Goal: Task Accomplishment & Management: Manage account settings

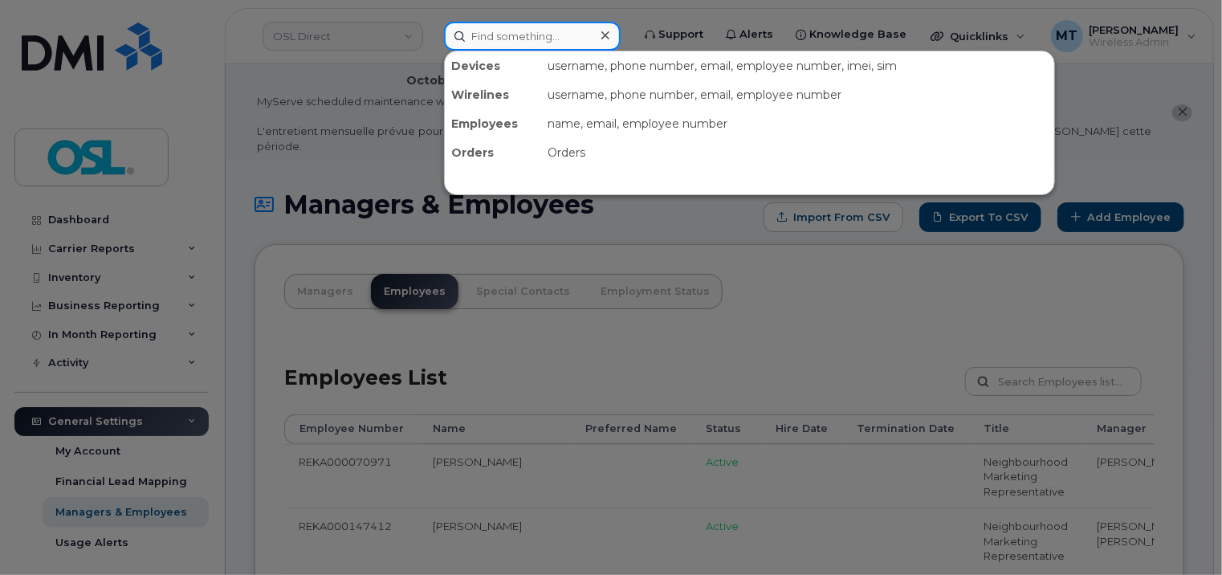
click at [508, 26] on input at bounding box center [532, 36] width 177 height 29
paste input "Awes.Elshafi@osldirect.com"
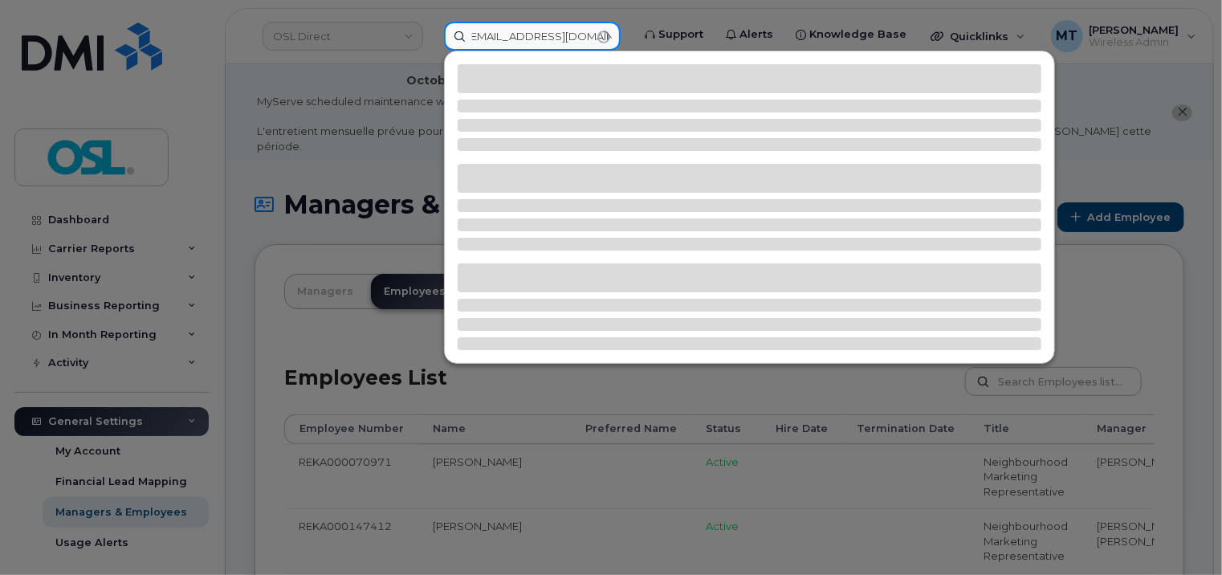
type input "Awes.Elshafi@osldirect.com"
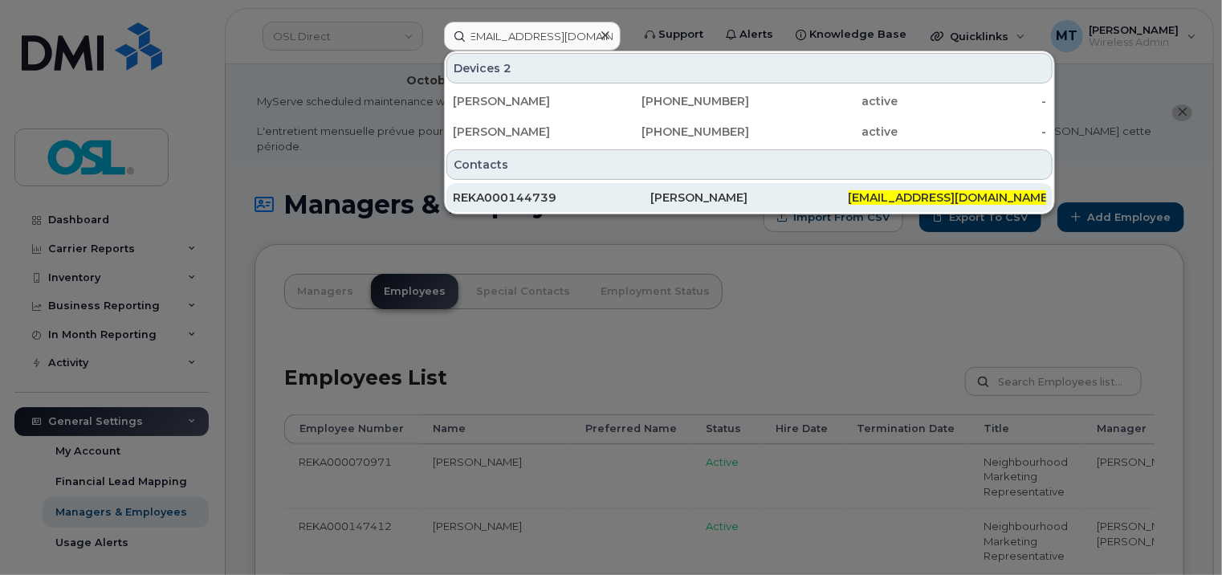
click at [596, 196] on div "REKA000144739" at bounding box center [551, 197] width 197 height 16
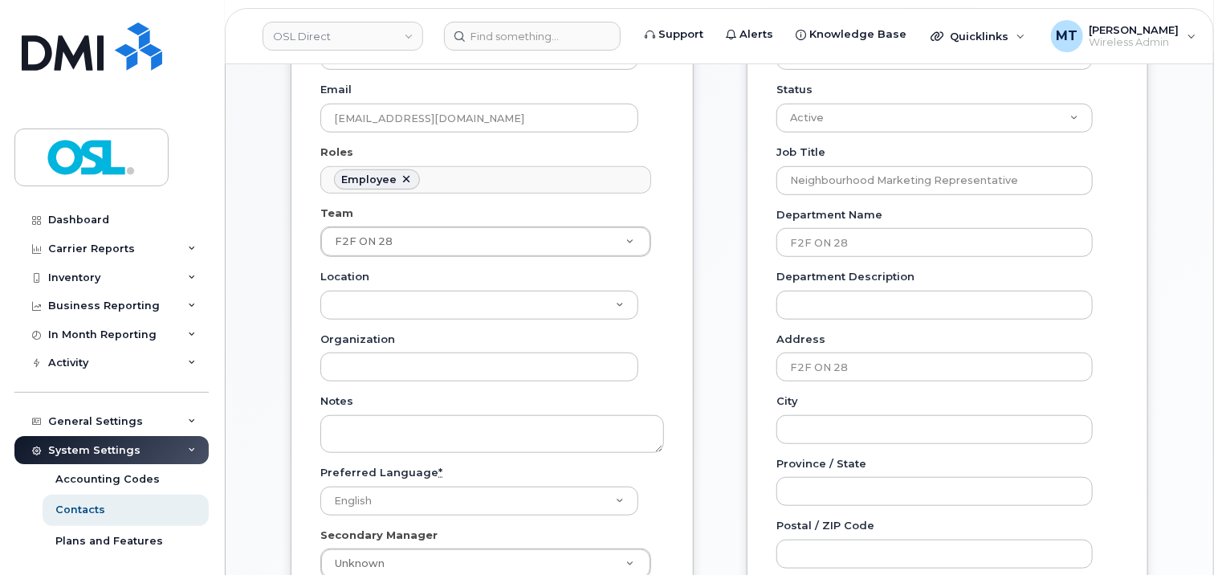
scroll to position [482, 0]
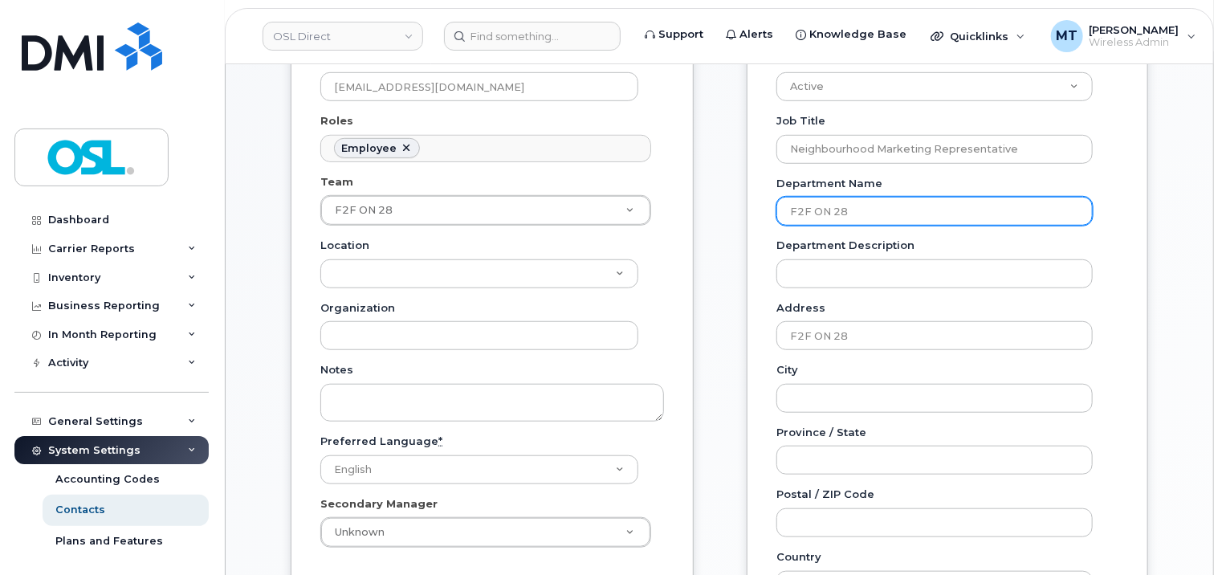
drag, startPoint x: 909, startPoint y: 193, endPoint x: 753, endPoint y: 201, distance: 156.0
click at [753, 201] on div "Employee Information Employee Number REKA000144739 Employee Type Status Active …" at bounding box center [947, 346] width 401 height 991
paste input "07"
type input "F2F ON 07"
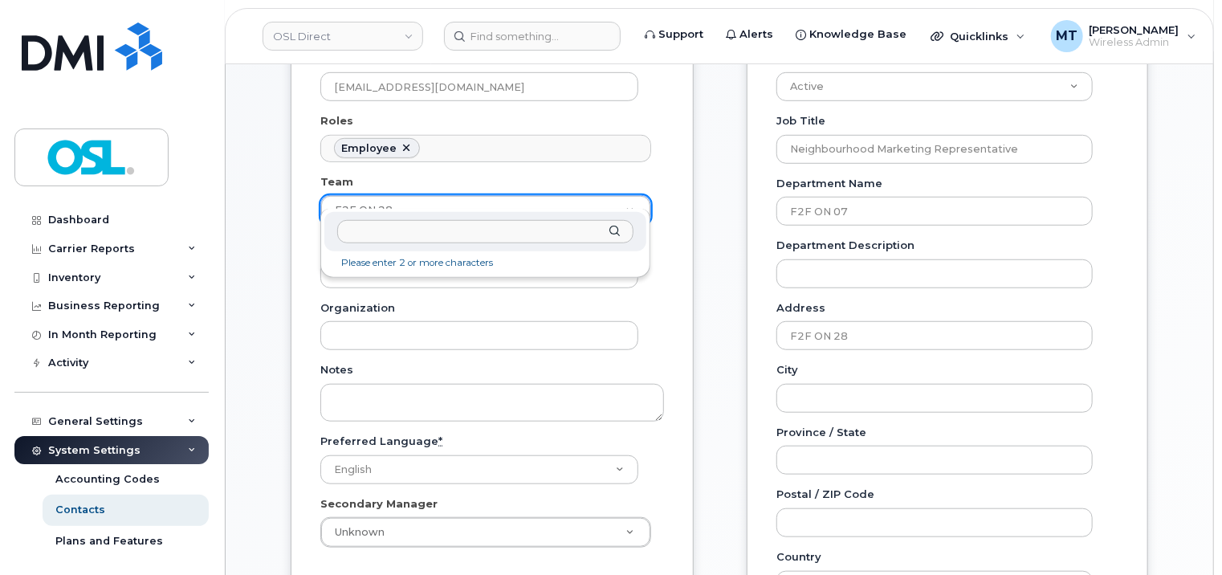
drag, startPoint x: 451, startPoint y: 197, endPoint x: 267, endPoint y: 190, distance: 184.7
paste input "F2F ON 07"
type input "F2F ON 07"
type input "3358029"
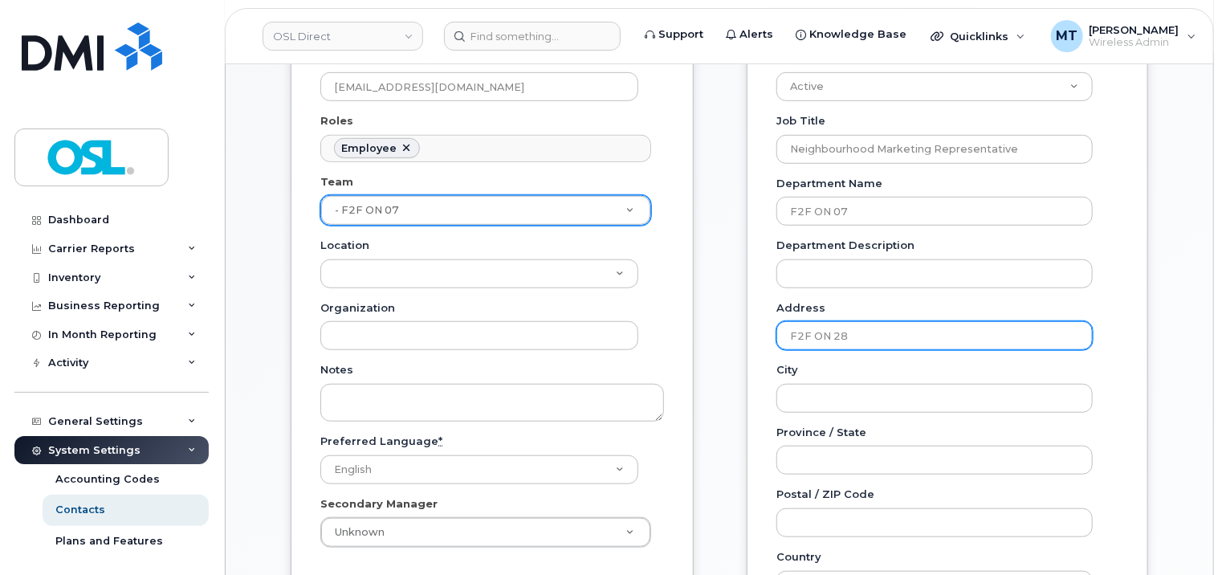
drag, startPoint x: 913, startPoint y: 320, endPoint x: 657, endPoint y: 318, distance: 256.1
click at [657, 318] on div "General Name * Awes Elshafi Preferred Name Email awes.elshafi@osldirect.com Rol…" at bounding box center [719, 371] width 881 height 1040
paste input "07"
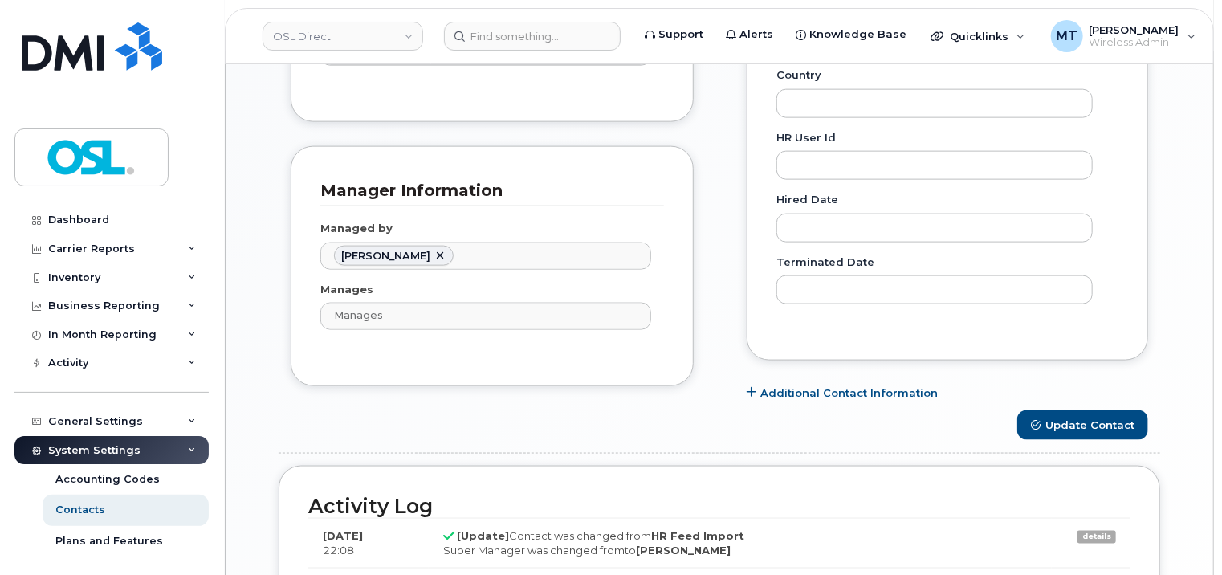
type input "F2F ON 07"
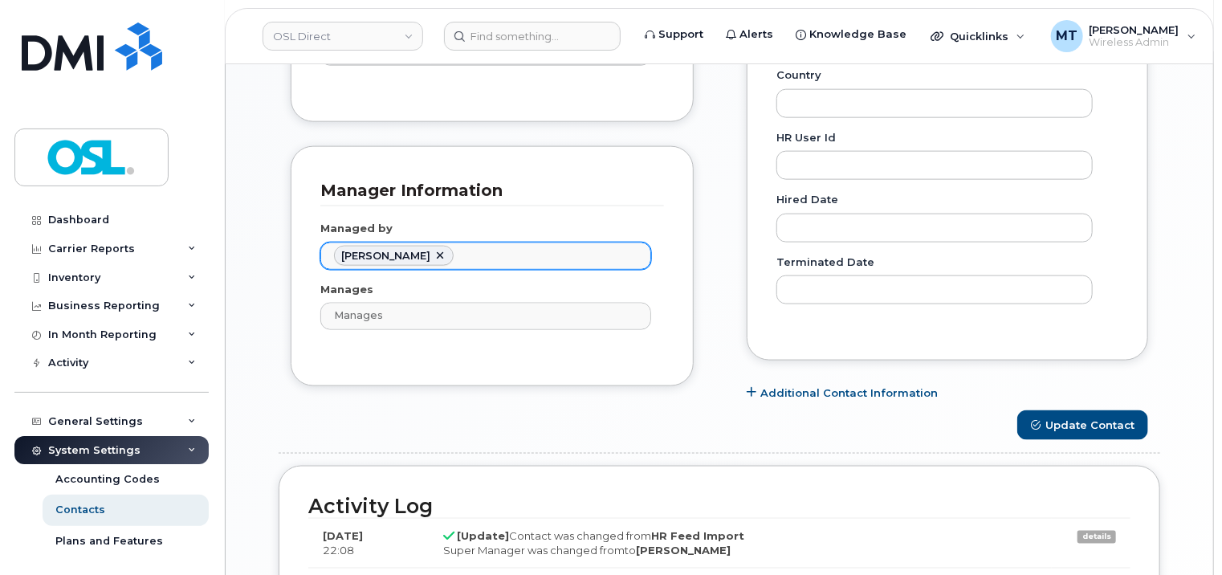
click at [433, 250] on link at bounding box center [439, 256] width 13 height 13
paste input "Harmandeep"
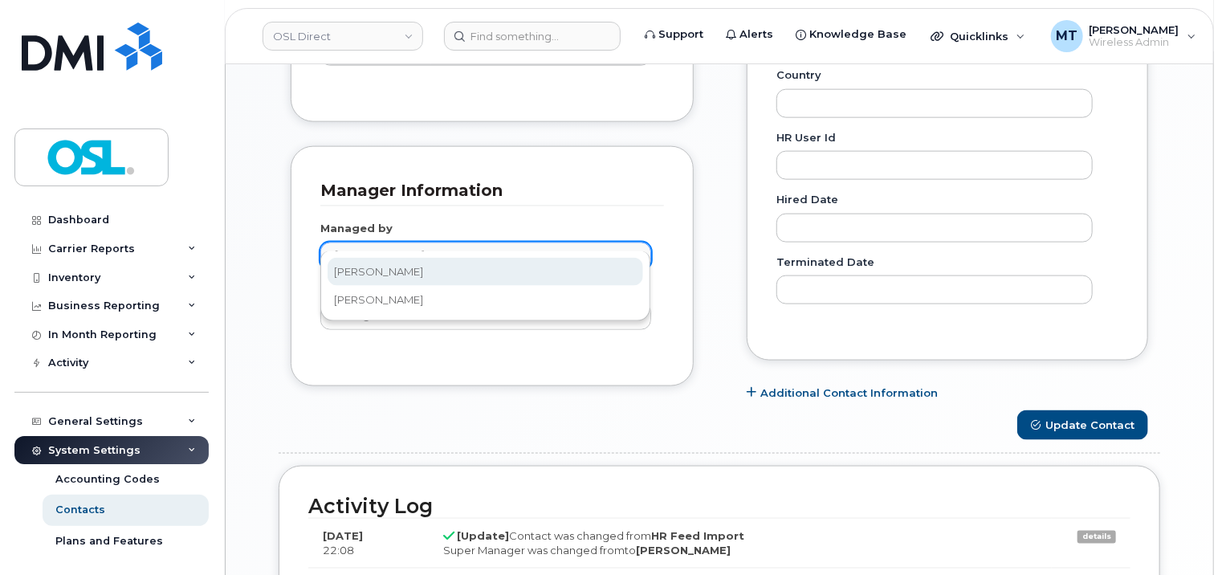
type input "Harmandeep"
type input "1712599"
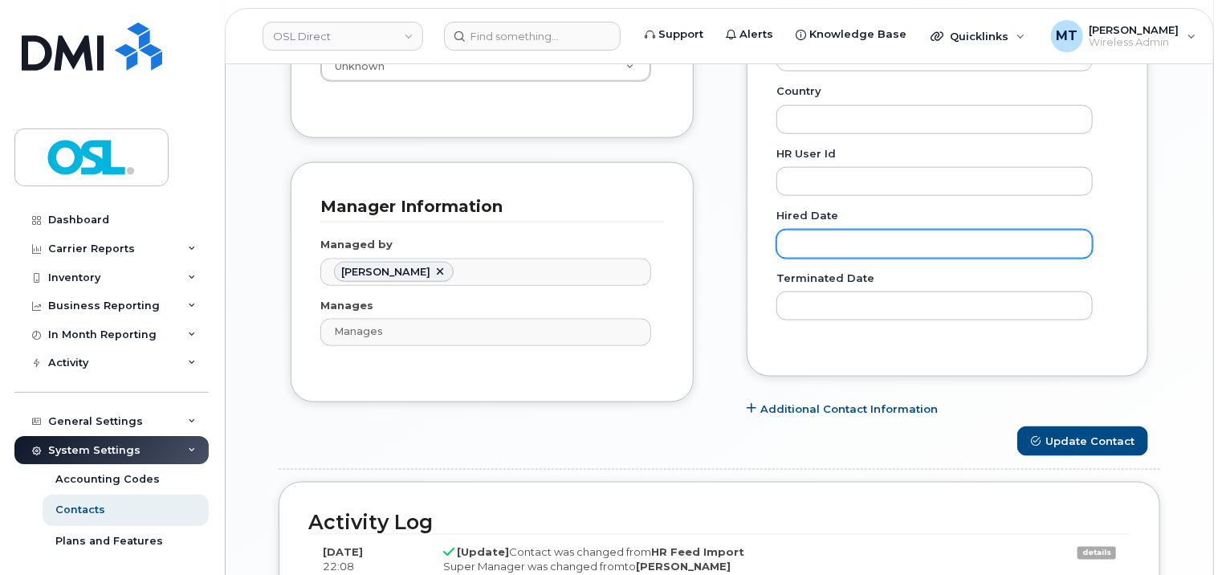
scroll to position [1079, 0]
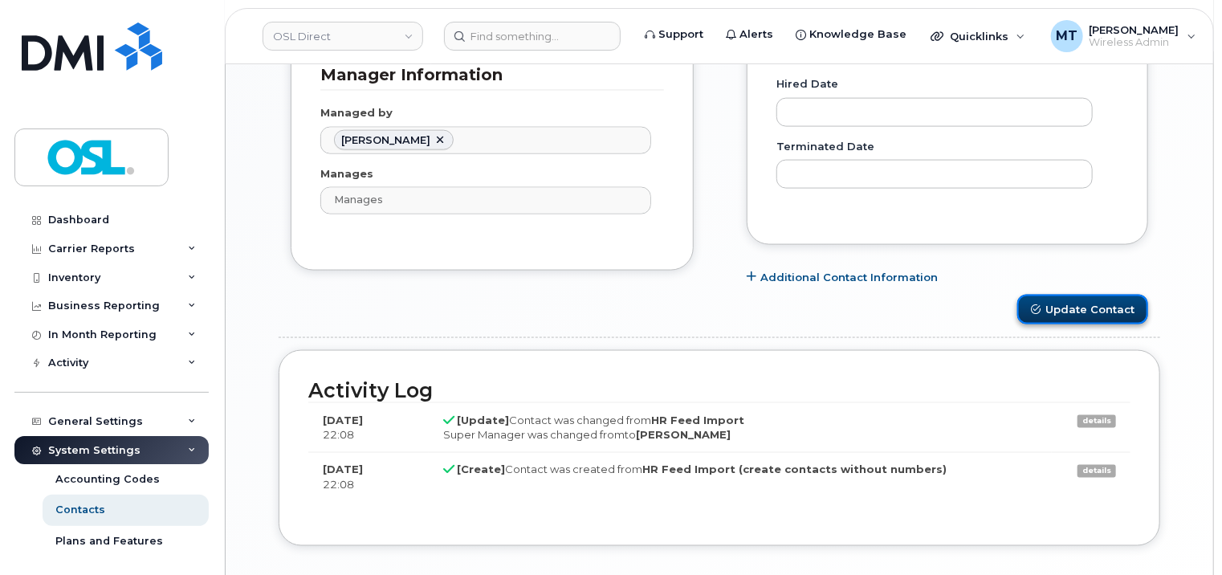
click at [1115, 295] on button "Update Contact" at bounding box center [1082, 310] width 131 height 30
